Goal: Information Seeking & Learning: Learn about a topic

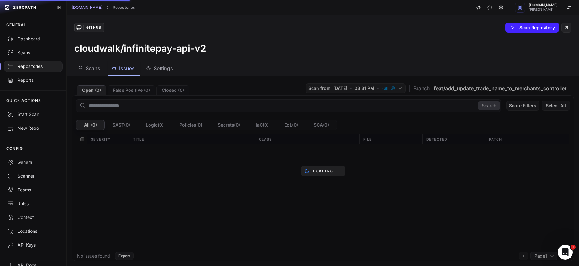
click at [452, 89] on div "Loading..." at bounding box center [323, 171] width 512 height 190
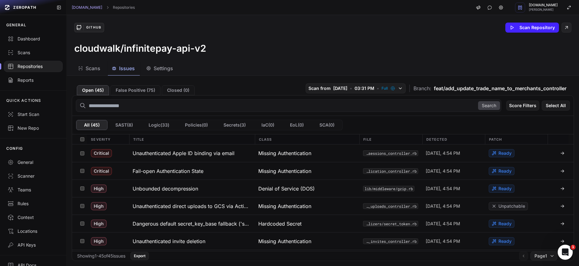
click at [450, 91] on span "feat/add_update_trade_name_to_merchants_controller" at bounding box center [500, 89] width 133 height 8
click at [398, 86] on icon "button" at bounding box center [400, 88] width 5 height 5
click at [412, 70] on div "Scans Issues Settings" at bounding box center [315, 68] width 497 height 14
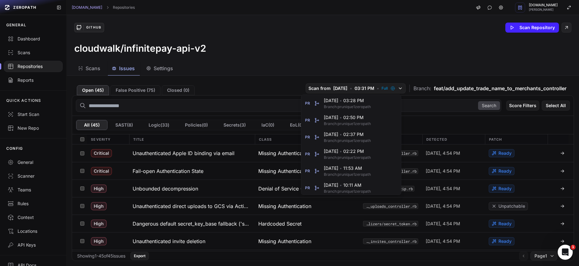
click at [337, 59] on div "GitHub Scan Repository cloudwalk/infinitepay-api-v2" at bounding box center [323, 38] width 512 height 46
